Goal: Find specific page/section: Find specific page/section

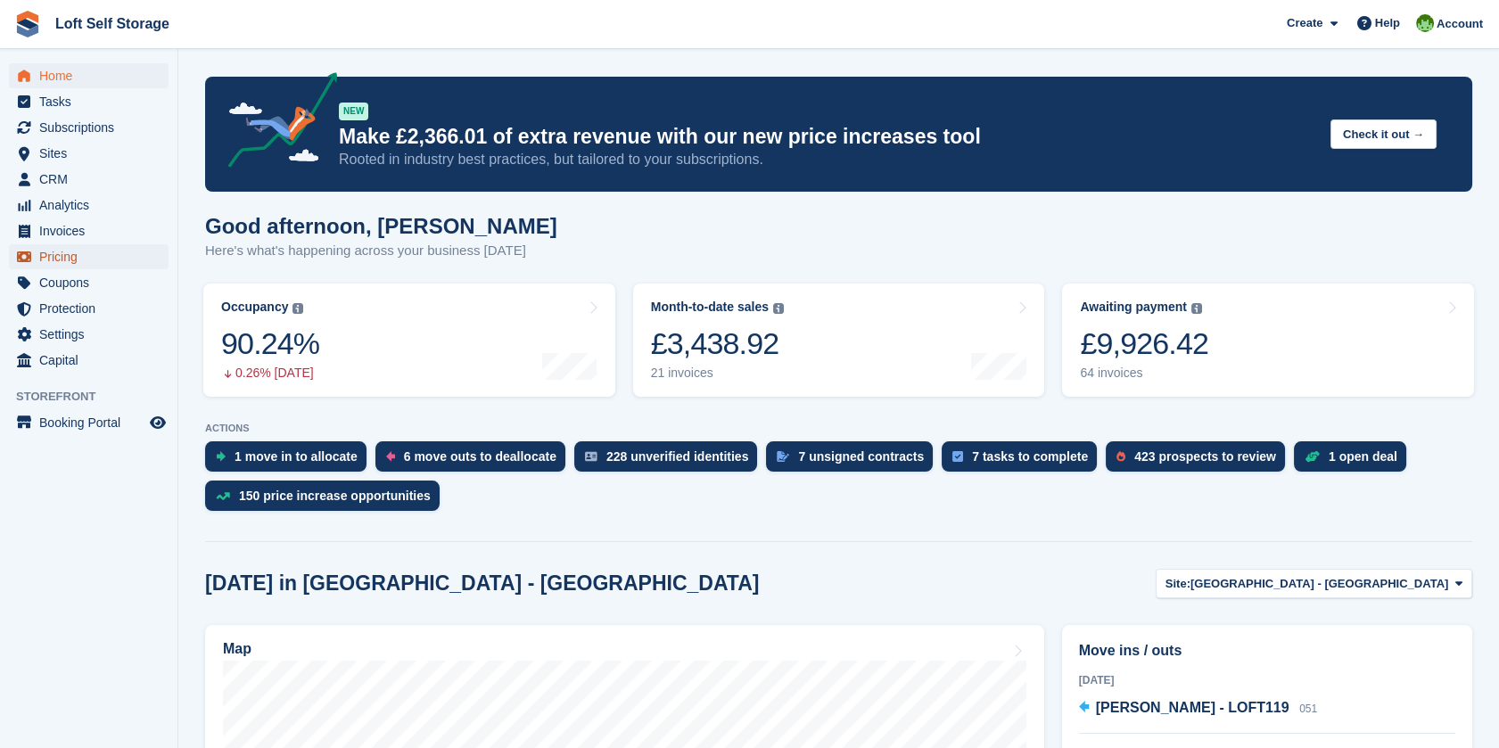
click at [78, 250] on span "Pricing" at bounding box center [92, 256] width 107 height 25
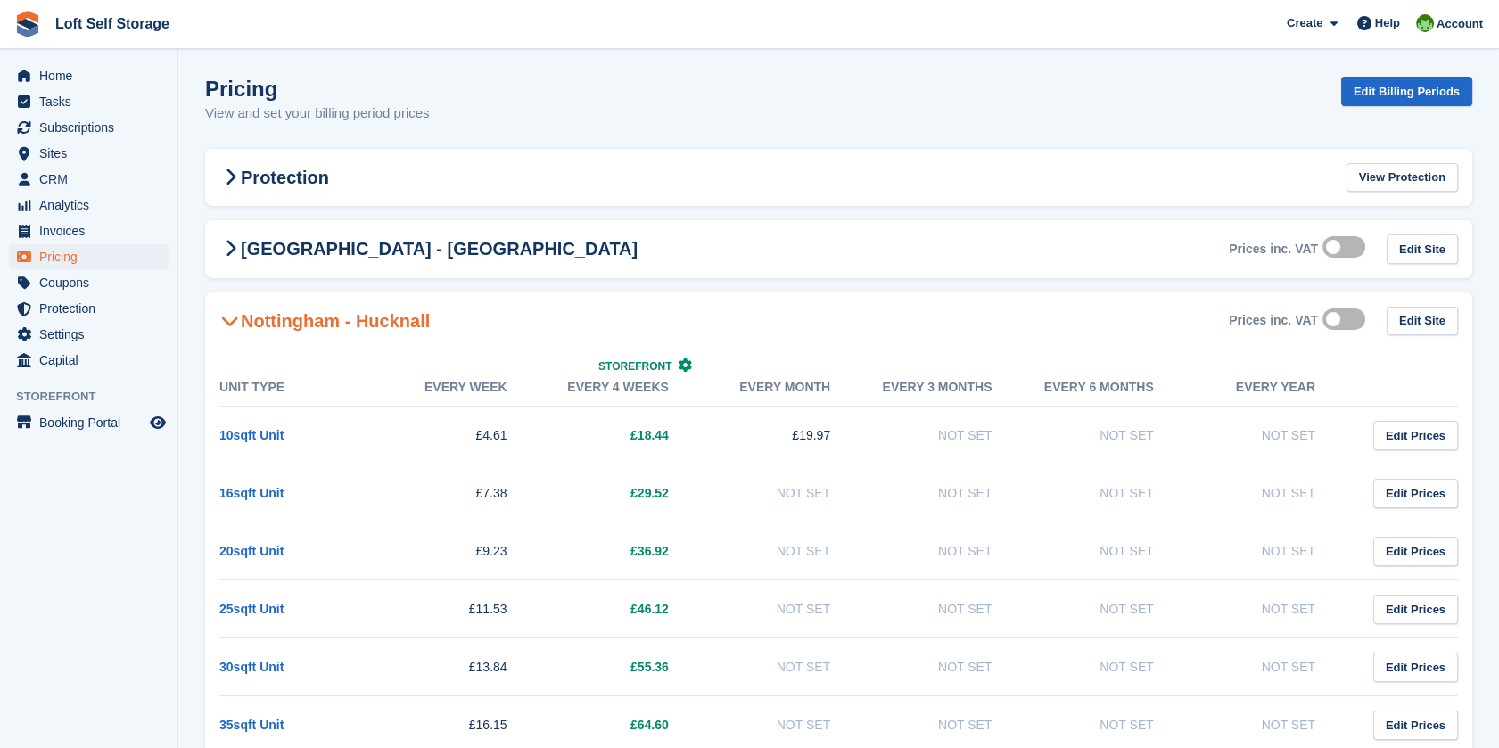
scroll to position [99, 0]
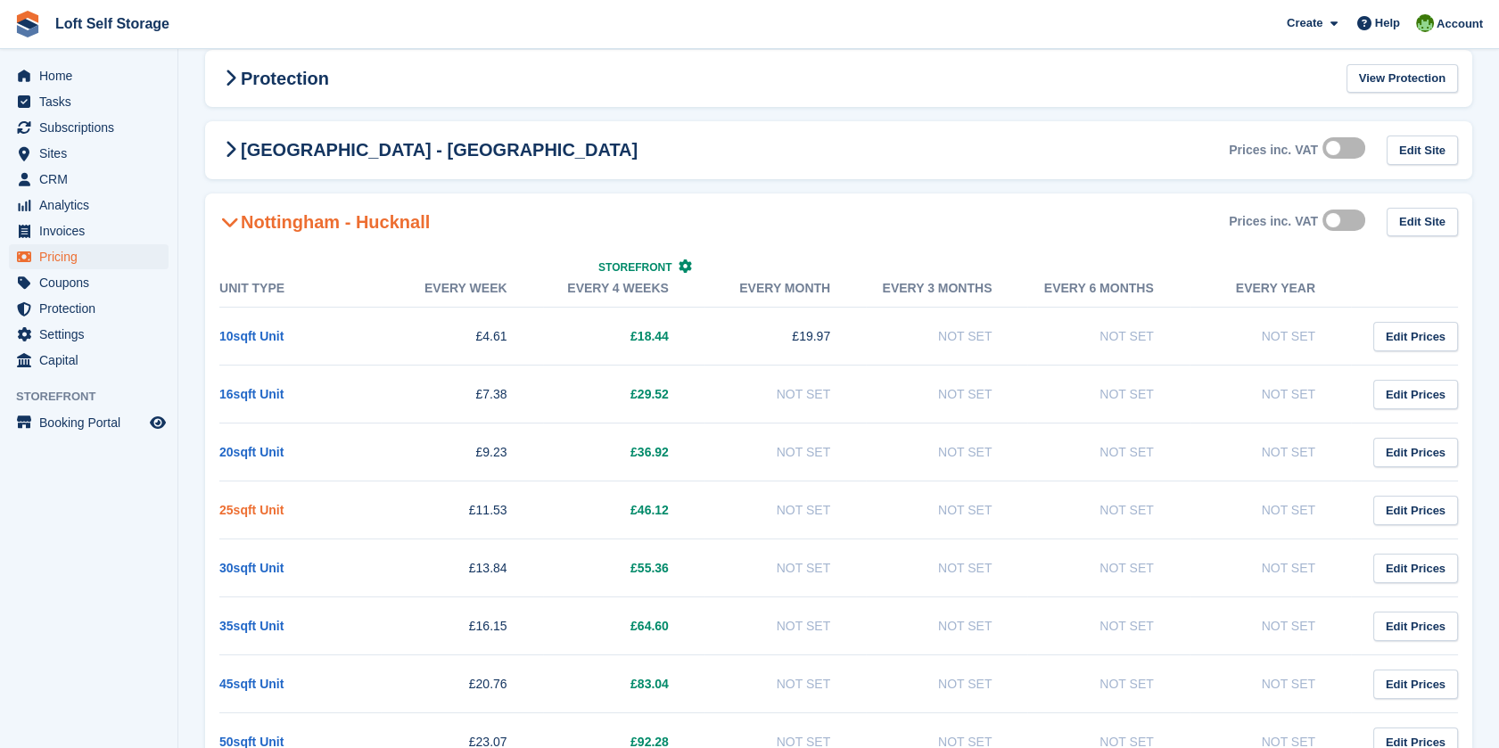
click at [264, 503] on link "25sqft Unit" at bounding box center [251, 510] width 64 height 14
